Goal: Information Seeking & Learning: Learn about a topic

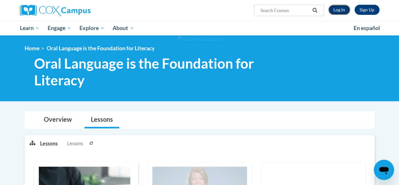
click at [339, 13] on link "Log In" at bounding box center [340, 10] width 22 height 10
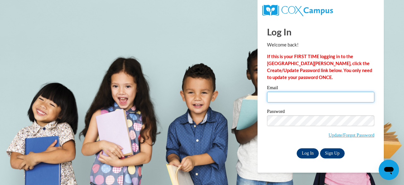
type input "molinc3@collierschools.com"
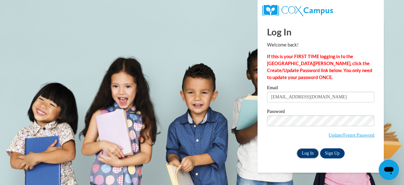
click at [309, 152] on input "Log In" at bounding box center [308, 153] width 22 height 10
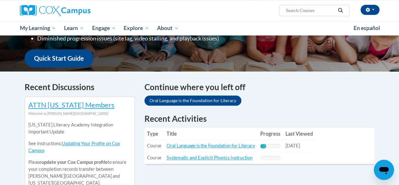
scroll to position [220, 0]
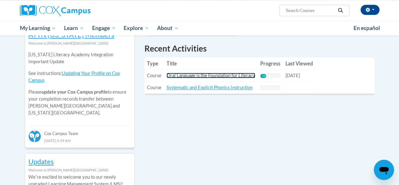
click at [215, 76] on link "Oral Language is the Foundation for Literacy" at bounding box center [211, 75] width 89 height 5
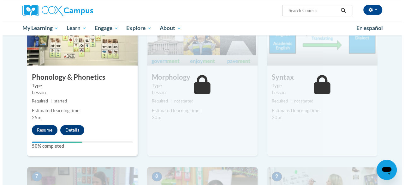
scroll to position [365, 0]
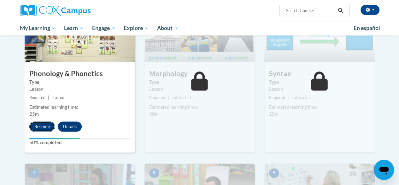
click at [42, 125] on button "Resume" at bounding box center [42, 126] width 26 height 10
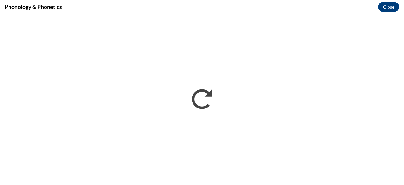
scroll to position [0, 0]
